Goal: Entertainment & Leisure: Consume media (video, audio)

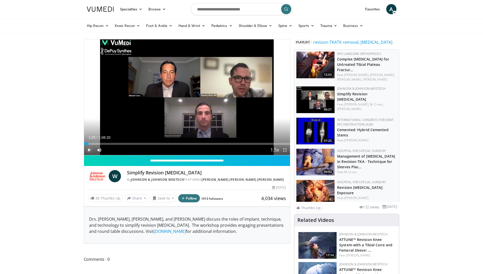
click at [88, 153] on span "Video Player" at bounding box center [89, 150] width 10 height 10
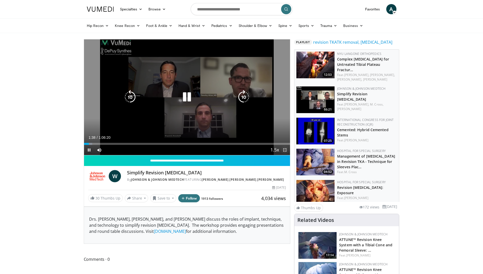
drag, startPoint x: 285, startPoint y: 149, endPoint x: 286, endPoint y: 167, distance: 17.9
click at [285, 149] on span "Video Player" at bounding box center [285, 150] width 10 height 10
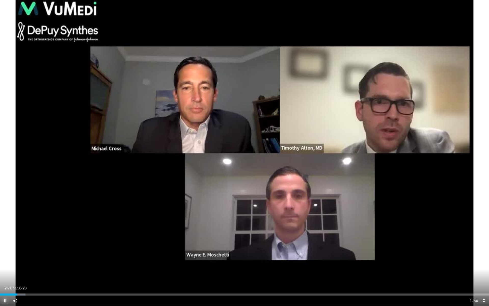
click at [7, 274] on span "Video Player" at bounding box center [5, 300] width 10 height 10
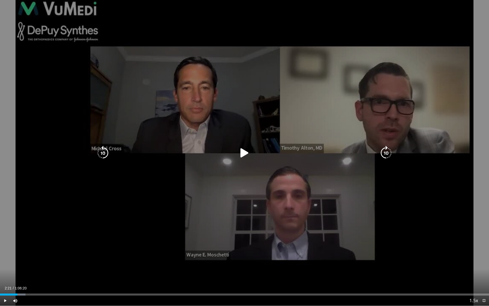
click at [241, 152] on icon "Video Player" at bounding box center [244, 153] width 14 height 14
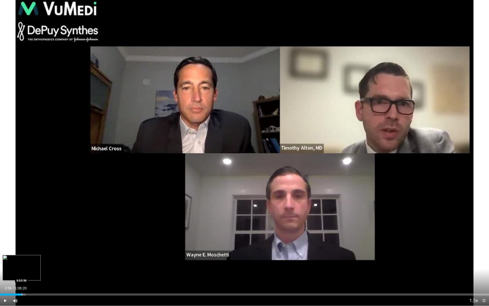
click at [22, 274] on div "Progress Bar" at bounding box center [22, 294] width 1 height 2
click at [26, 274] on div "Loaded : 5.98% 0:02:58 0:03:31" at bounding box center [244, 292] width 489 height 5
click at [34, 274] on div "Loaded : 8.22% 0:04:22 0:04:41" at bounding box center [244, 294] width 489 height 2
click at [36, 274] on div "Progress Bar" at bounding box center [36, 294] width 1 height 2
click at [40, 274] on div "Progress Bar" at bounding box center [40, 294] width 1 height 2
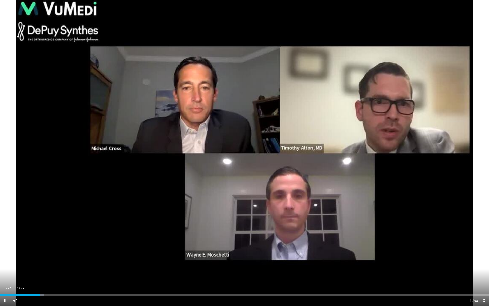
click at [45, 274] on div "Current Time 5:24 / Duration 1:06:20 Pause Skip Backward Skip Forward Mute 0% L…" at bounding box center [244, 300] width 489 height 10
click at [42, 274] on div "Progress Bar" at bounding box center [42, 294] width 1 height 2
click at [45, 274] on div "Progress Bar" at bounding box center [45, 294] width 1 height 2
click at [53, 274] on div "Current Time 6:09 / Duration 1:06:20 Pause Skip Backward Skip Forward Mute 0% L…" at bounding box center [244, 300] width 489 height 10
click at [51, 274] on div "Progress Bar" at bounding box center [51, 294] width 1 height 2
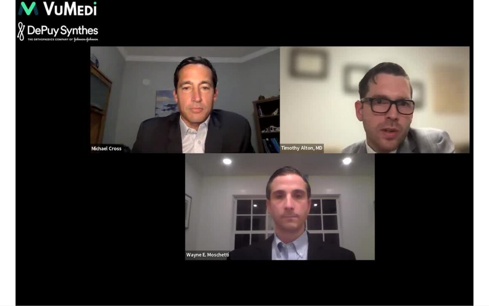
click at [58, 274] on div "10 seconds Tap to unmute" at bounding box center [244, 152] width 489 height 305
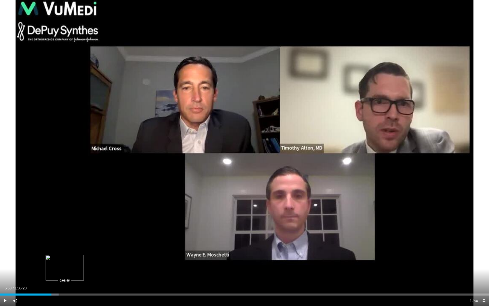
click at [64, 274] on div "Loaded : 11.96% 0:06:58 0:08:46" at bounding box center [244, 294] width 489 height 2
click at [87, 274] on div "Progress Bar" at bounding box center [87, 294] width 1 height 2
click at [109, 274] on div "Current Time 11:46 / Duration 1:06:20 Play Skip Backward Skip Forward Mute 0% L…" at bounding box center [244, 300] width 489 height 10
click at [111, 274] on div "Current Time 11:46 / Duration 1:06:20 Play Skip Backward Skip Forward Mute 0% L…" at bounding box center [244, 300] width 489 height 10
click at [114, 274] on div "Progress Bar" at bounding box center [114, 294] width 1 height 2
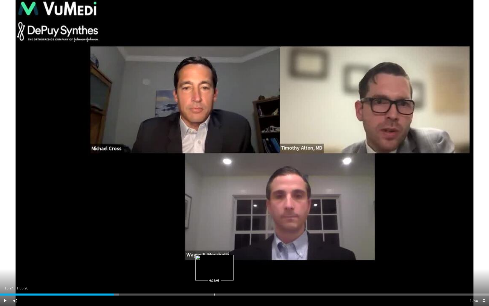
click at [214, 274] on div "Loaded : 24.37% 0:15:24 0:29:05" at bounding box center [244, 292] width 489 height 5
click at [242, 274] on div "Progress Bar" at bounding box center [242, 294] width 1 height 2
click at [483, 274] on span "Video Player" at bounding box center [484, 300] width 10 height 10
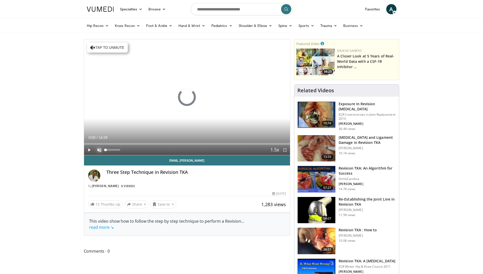
click at [102, 149] on span "Video Player" at bounding box center [99, 150] width 10 height 10
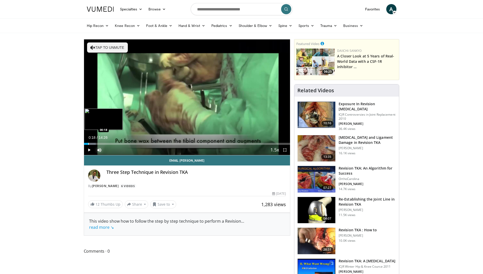
click at [88, 144] on div "Progress Bar" at bounding box center [88, 144] width 1 height 2
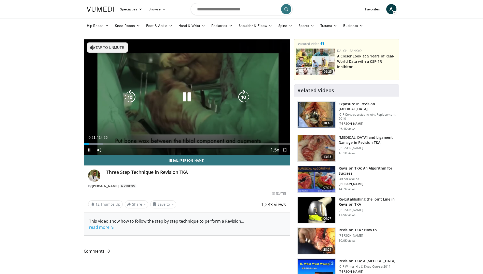
click at [88, 152] on div "10 seconds Tap to unmute" at bounding box center [187, 97] width 206 height 116
